Goal: Information Seeking & Learning: Learn about a topic

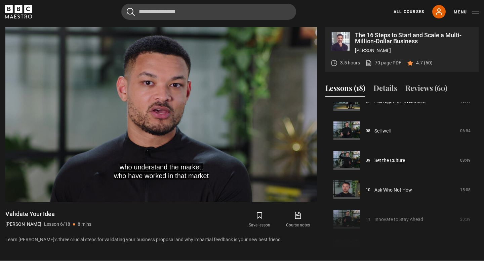
scroll to position [226, 0]
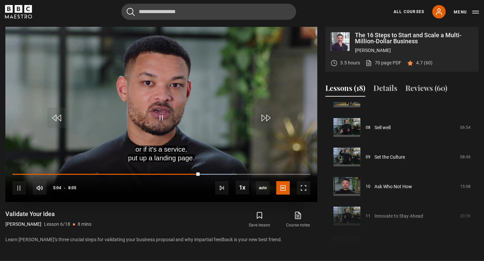
click at [198, 111] on video "Video Player" at bounding box center [161, 114] width 312 height 175
click at [173, 110] on video "Video Player" at bounding box center [161, 114] width 312 height 175
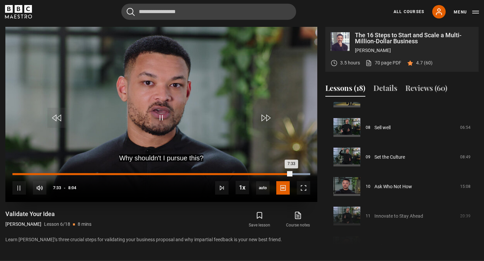
click at [284, 174] on div "Loaded : 100.00% 7:22 7:33" at bounding box center [161, 174] width 298 height 2
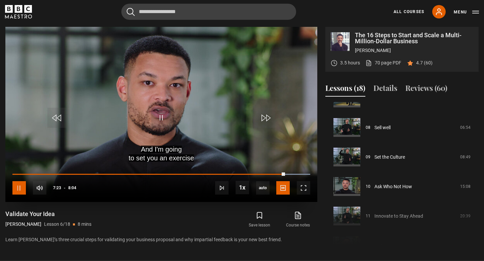
click at [16, 191] on span "Video Player" at bounding box center [18, 187] width 13 height 13
click at [166, 115] on span "Video Player" at bounding box center [161, 118] width 20 height 20
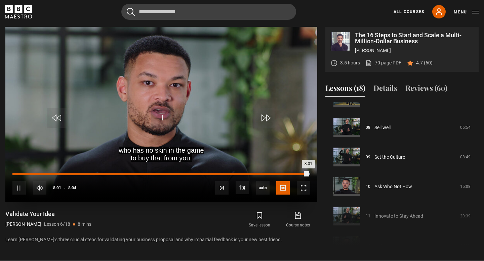
click at [282, 175] on div "Loaded : 100.00% 7:19 8:01" at bounding box center [161, 174] width 298 height 2
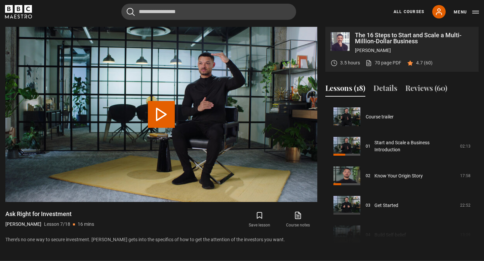
scroll to position [177, 0]
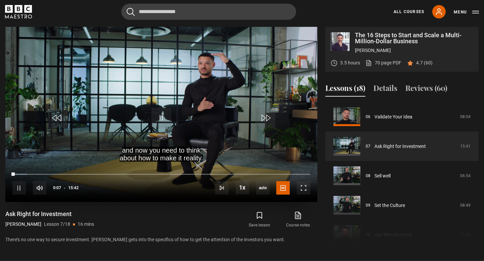
click at [230, 97] on video "Video Player" at bounding box center [161, 114] width 312 height 175
click at [158, 115] on span "Video Player" at bounding box center [161, 118] width 20 height 20
click at [157, 119] on span "Video Player" at bounding box center [161, 118] width 20 height 20
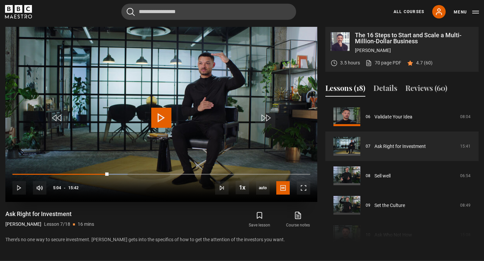
click at [157, 119] on span "Video Player" at bounding box center [161, 118] width 20 height 20
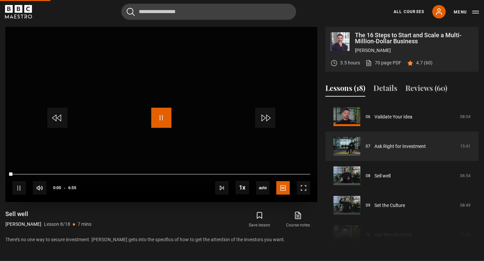
click at [163, 118] on span "Video Player" at bounding box center [161, 118] width 20 height 20
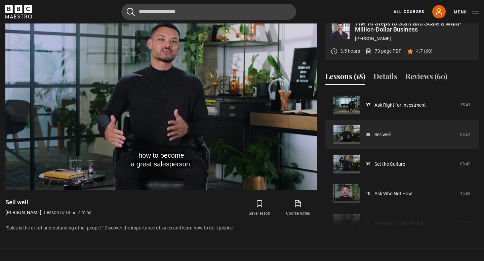
scroll to position [289, 0]
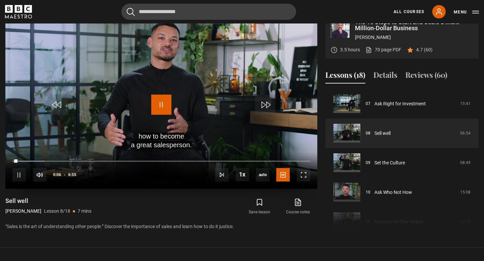
click at [152, 101] on span "Video Player" at bounding box center [161, 105] width 20 height 20
click at [158, 103] on span "Video Player" at bounding box center [161, 105] width 20 height 20
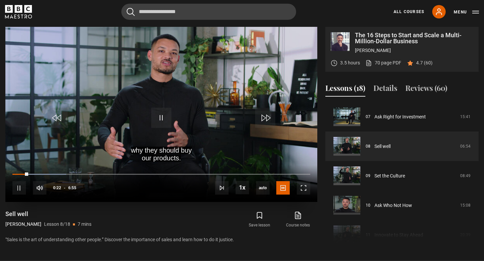
scroll to position [275, 0]
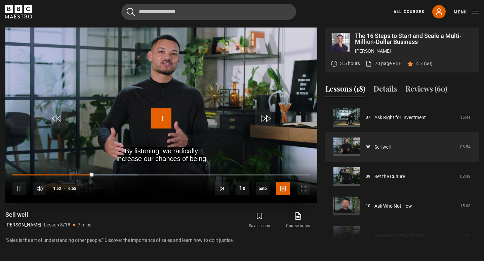
click at [159, 116] on span "Video Player" at bounding box center [161, 119] width 20 height 20
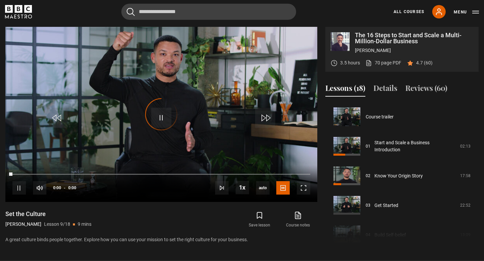
scroll to position [237, 0]
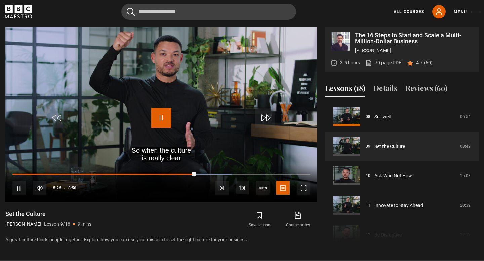
click at [159, 116] on span "Video Player" at bounding box center [161, 118] width 20 height 20
click at [158, 116] on div "Video Player is loading." at bounding box center [161, 115] width 34 height 34
click at [169, 102] on div "Video Player is loading." at bounding box center [161, 115] width 34 height 34
click at [161, 115] on div "Video Player is loading." at bounding box center [161, 115] width 34 height 34
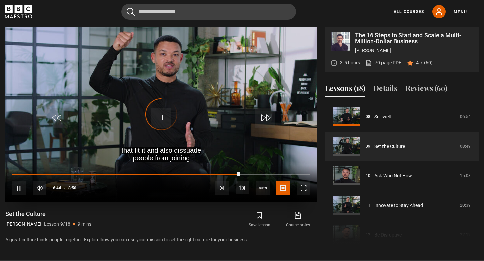
click at [228, 173] on div "10s Skip Back 10 seconds Pause 10s Skip Forward 10 seconds Loaded : 76.42% 6:31…" at bounding box center [161, 183] width 312 height 37
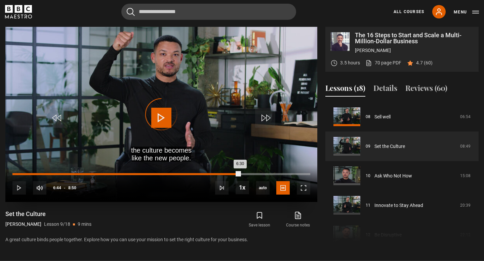
click at [232, 175] on div "6:30" at bounding box center [232, 174] width 1 height 2
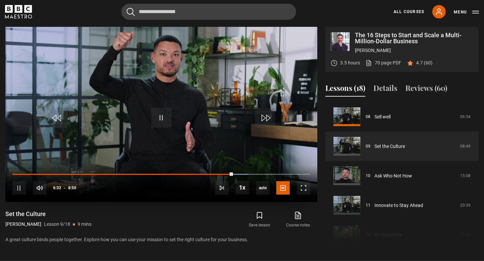
click at [150, 111] on video "Video Player" at bounding box center [161, 114] width 312 height 175
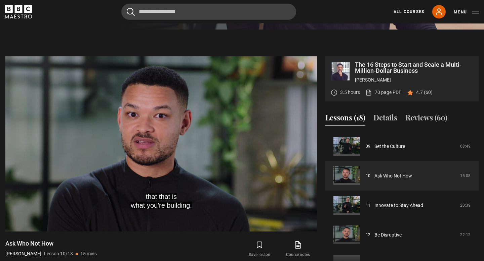
scroll to position [252, 0]
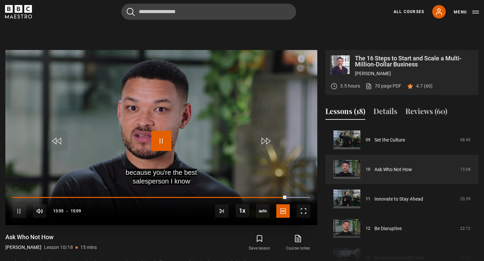
click at [161, 140] on span "Video Player" at bounding box center [161, 141] width 20 height 20
click at [158, 130] on video "Video Player" at bounding box center [161, 137] width 312 height 175
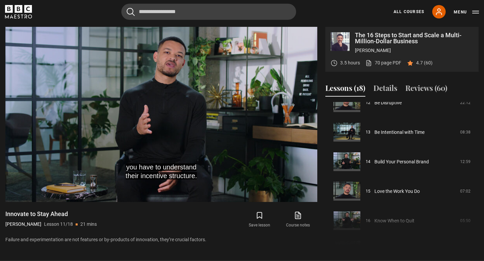
scroll to position [371, 0]
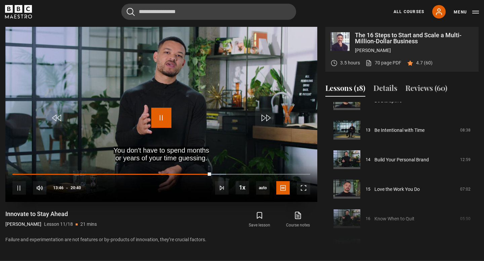
click at [162, 115] on span "Video Player" at bounding box center [161, 118] width 20 height 20
